Goal: Task Accomplishment & Management: Manage account settings

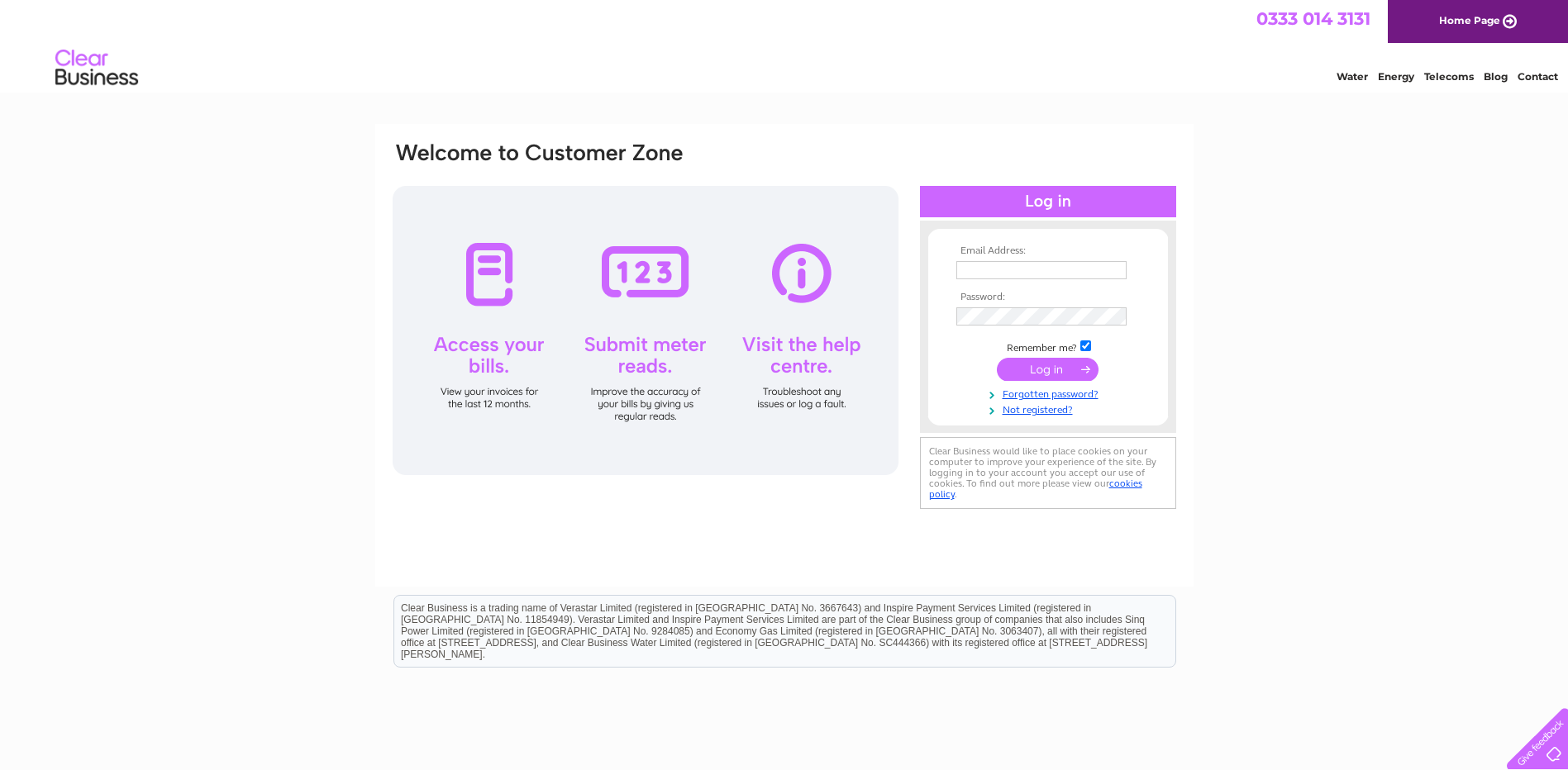
type input "[EMAIL_ADDRESS][DOMAIN_NAME]"
click at [1048, 363] on input "submit" at bounding box center [1047, 369] width 101 height 23
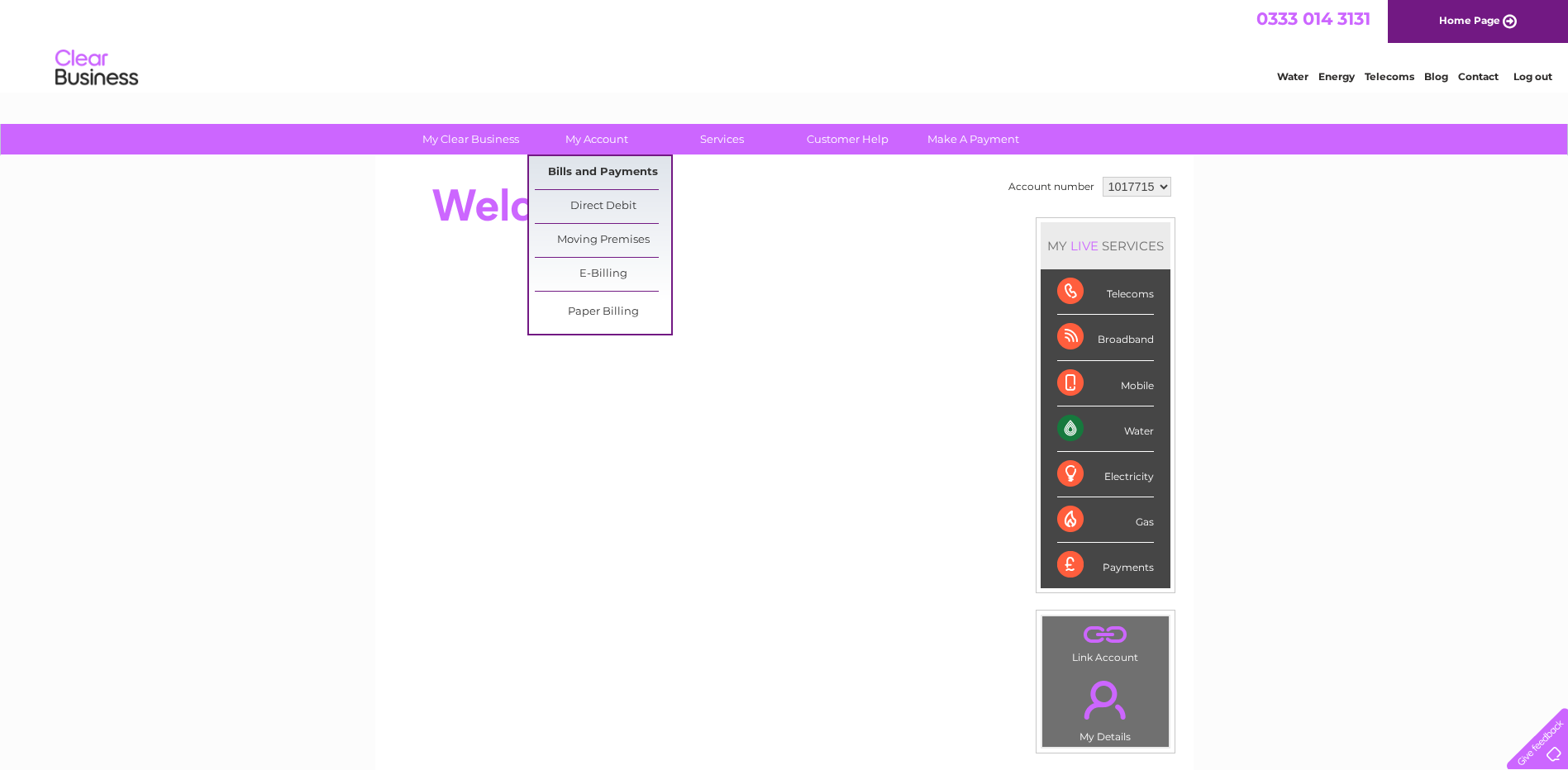
click at [607, 173] on link "Bills and Payments" at bounding box center [603, 173] width 136 height 33
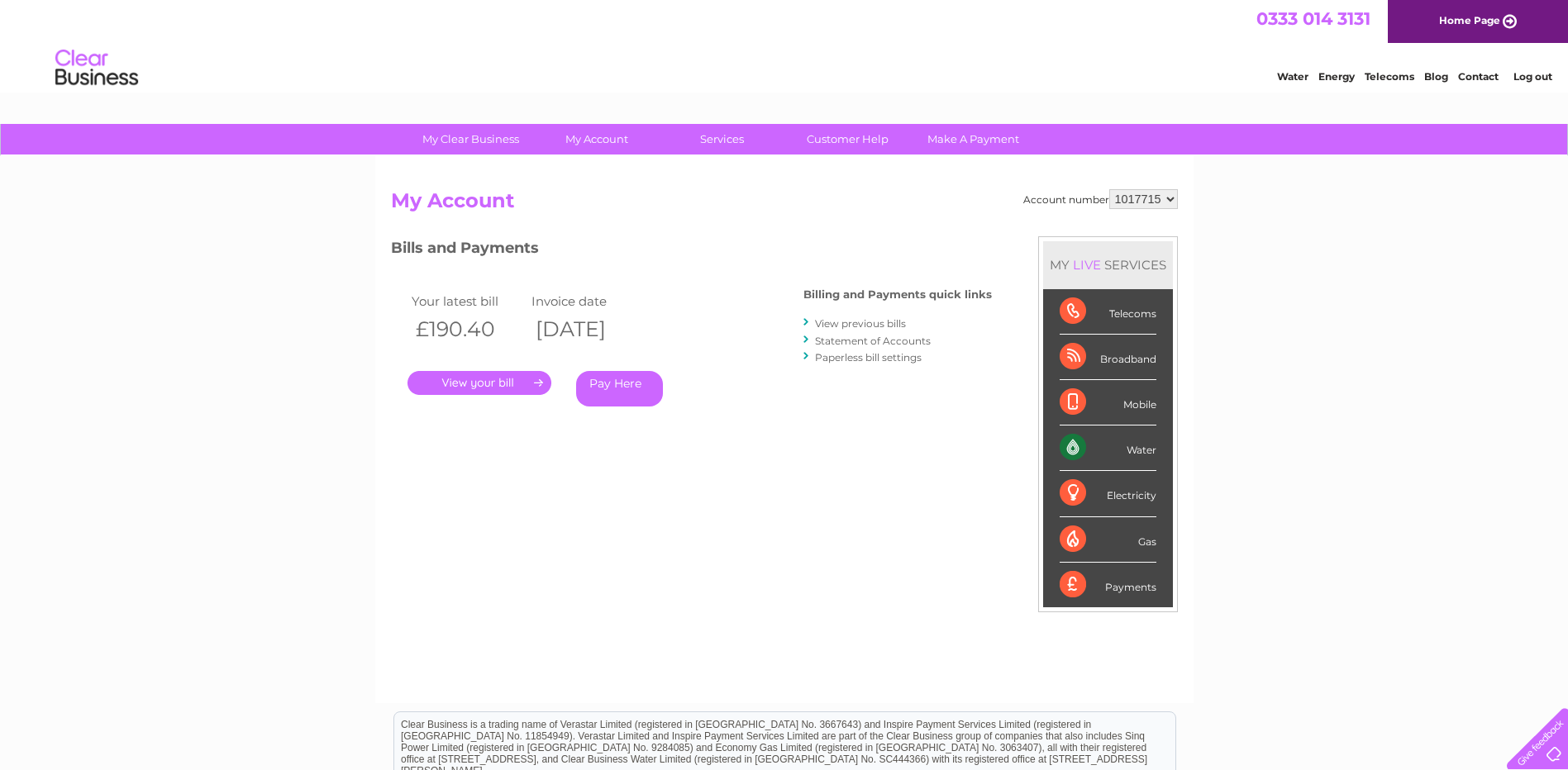
click at [480, 380] on link "." at bounding box center [479, 383] width 144 height 24
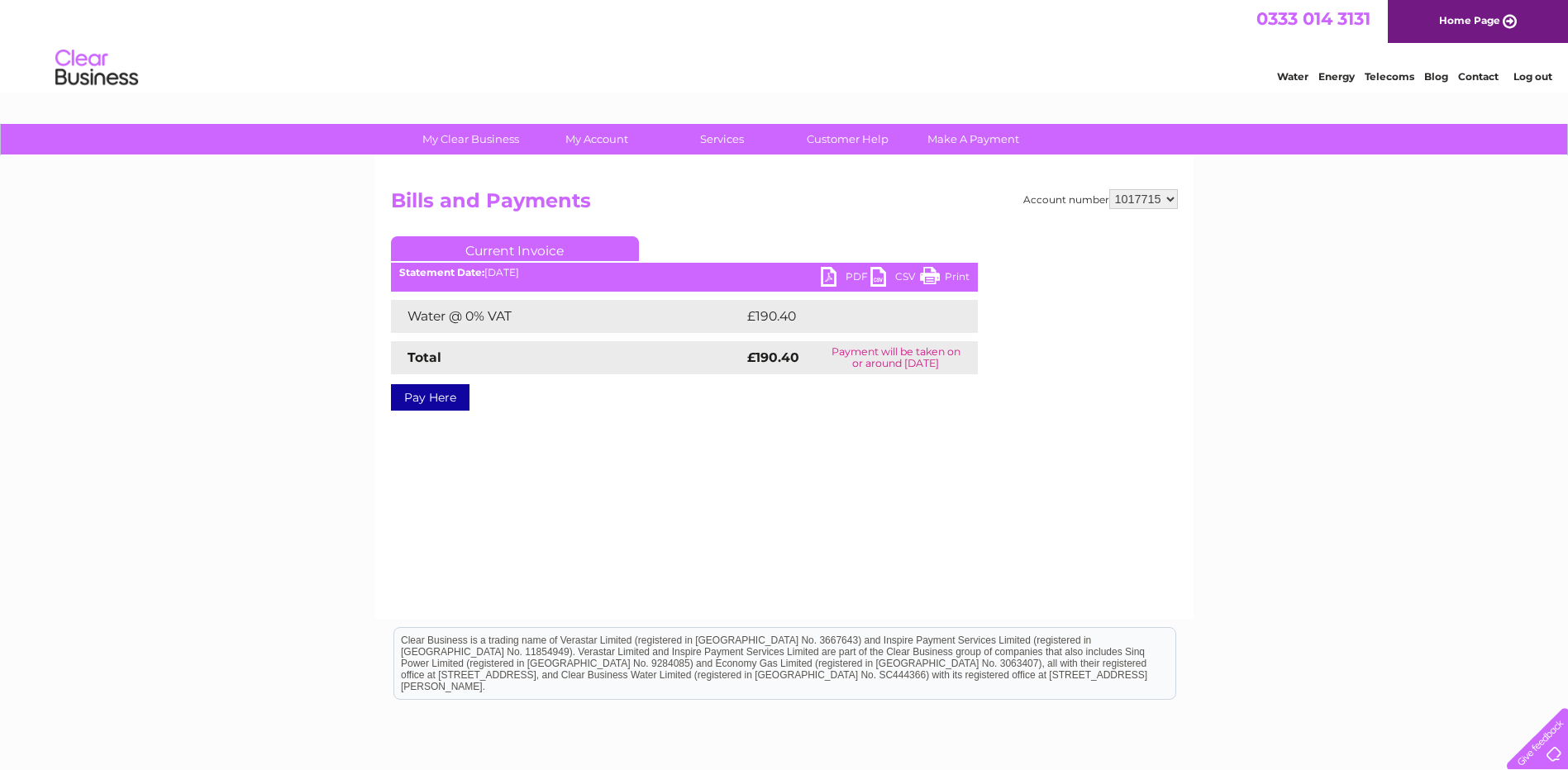
click at [836, 277] on link "PDF" at bounding box center [846, 279] width 50 height 24
